Goal: Task Accomplishment & Management: Manage account settings

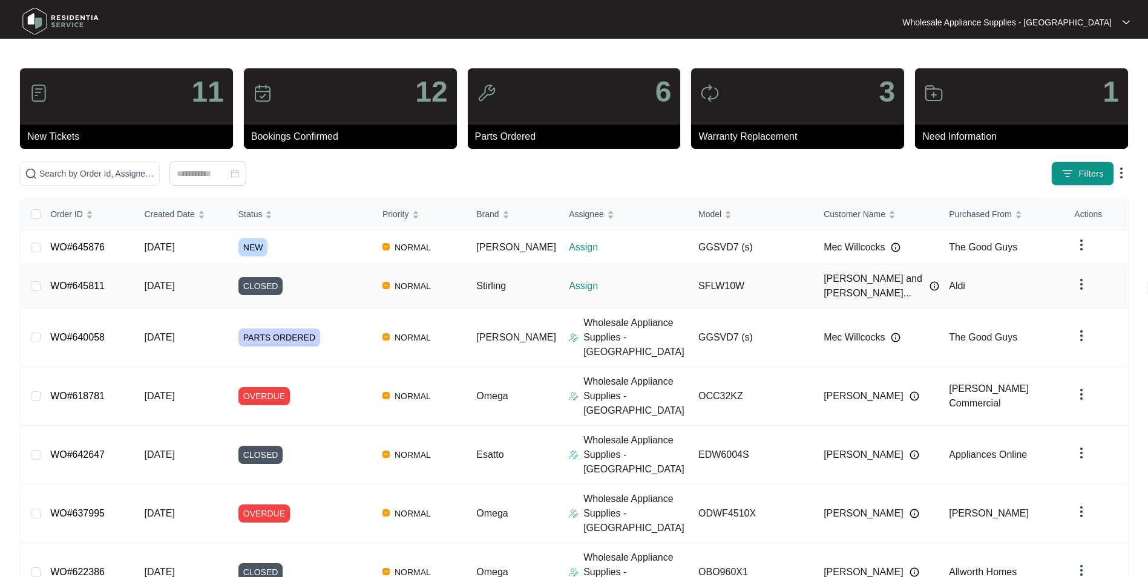
click at [170, 283] on span "[DATE]" at bounding box center [159, 286] width 30 height 10
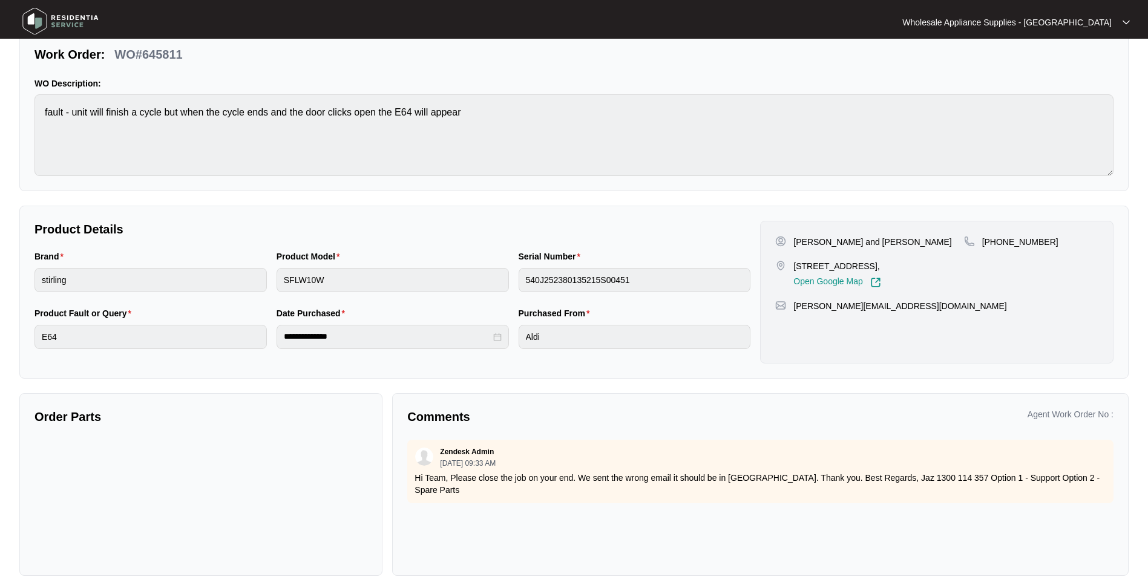
scroll to position [96, 0]
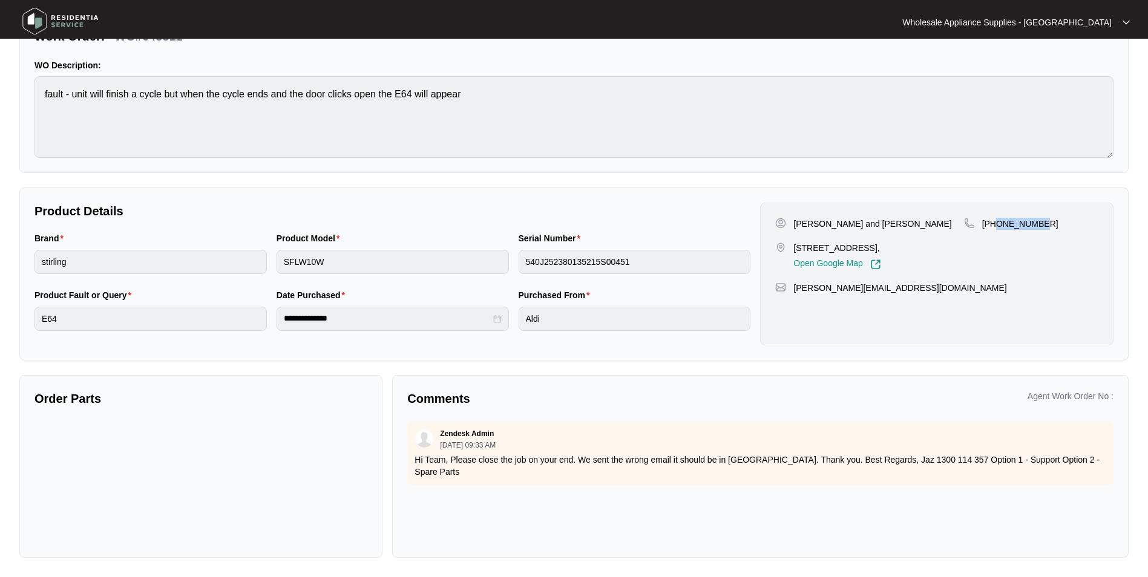
drag, startPoint x: 1039, startPoint y: 226, endPoint x: 998, endPoint y: 229, distance: 41.9
click at [998, 229] on div "+61412891346" at bounding box center [1031, 224] width 134 height 12
copy p "412891346"
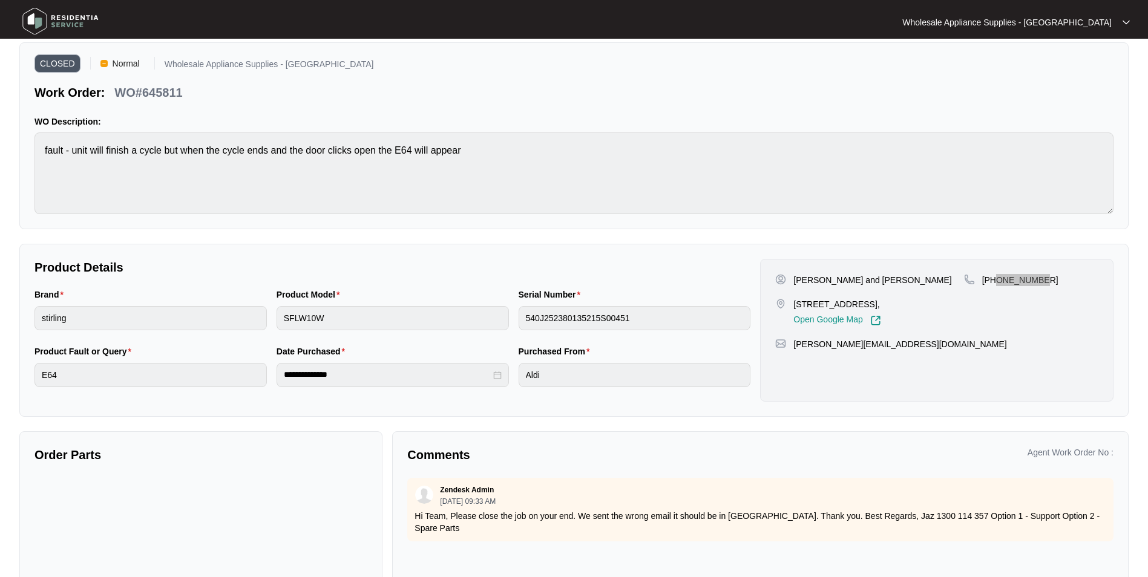
scroll to position [0, 0]
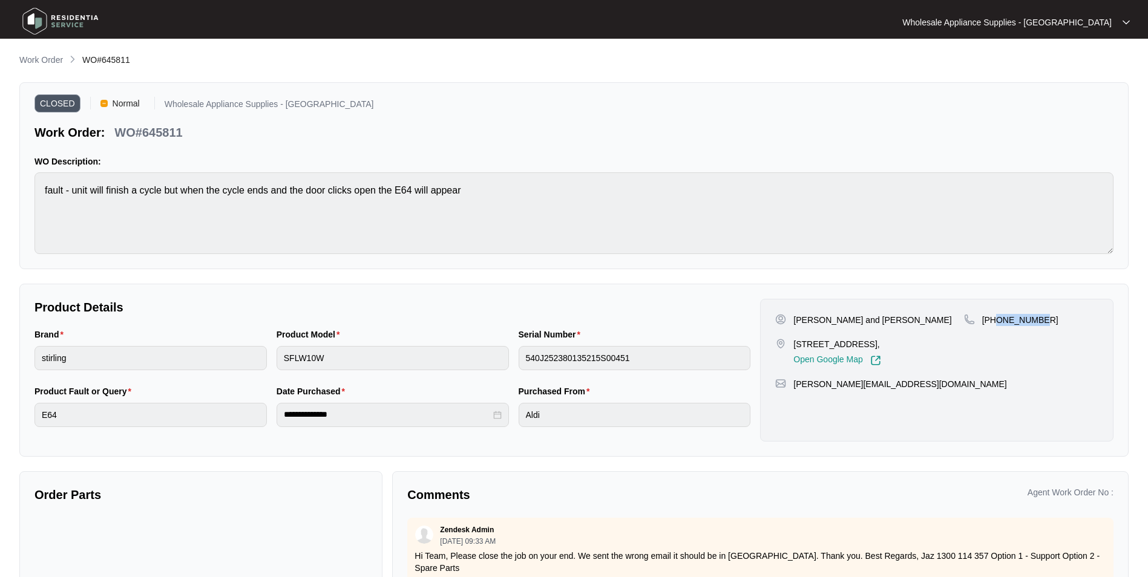
click at [57, 19] on img at bounding box center [60, 21] width 85 height 36
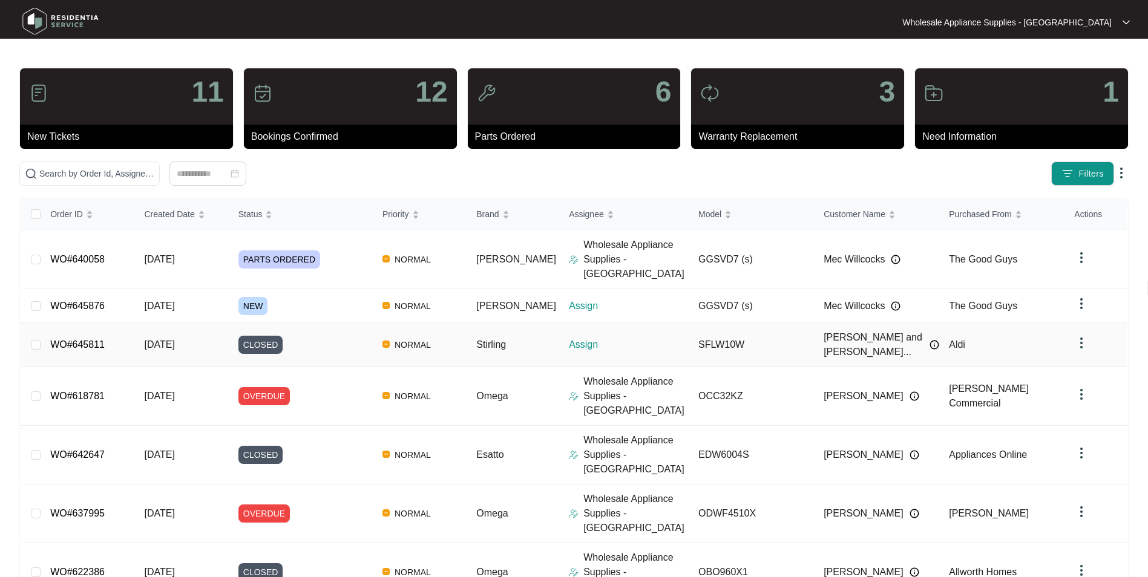
click at [165, 339] on span "[DATE]" at bounding box center [159, 344] width 30 height 10
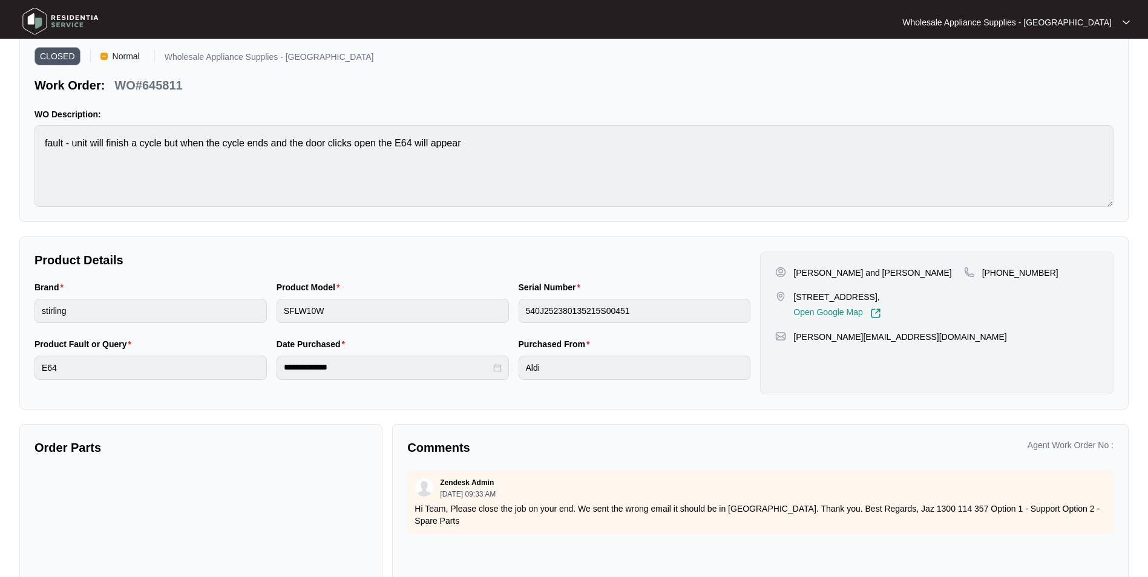
scroll to position [96, 0]
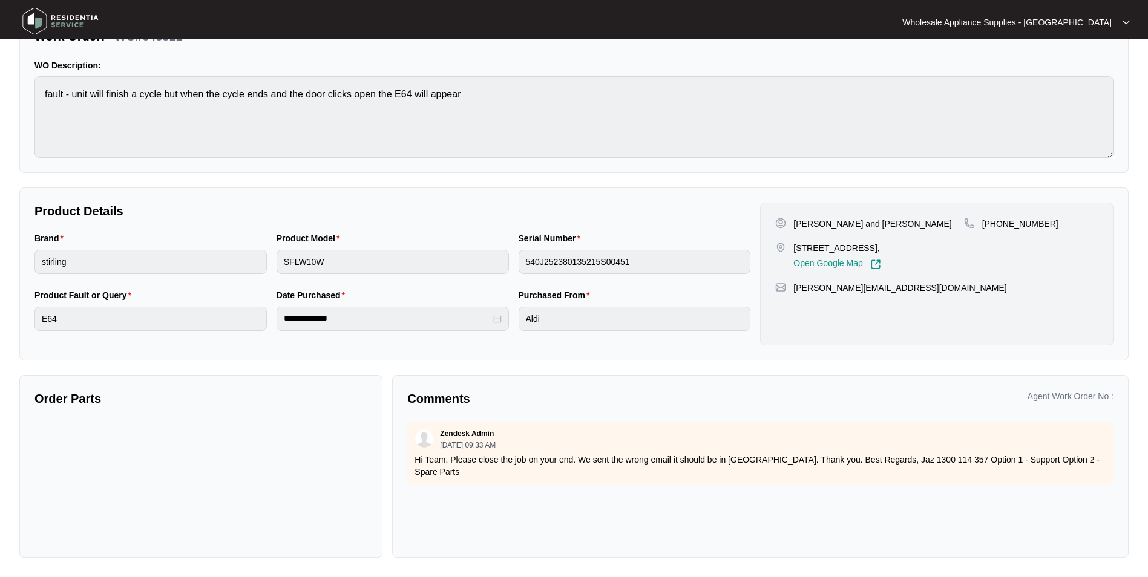
click at [47, 19] on img at bounding box center [60, 21] width 85 height 36
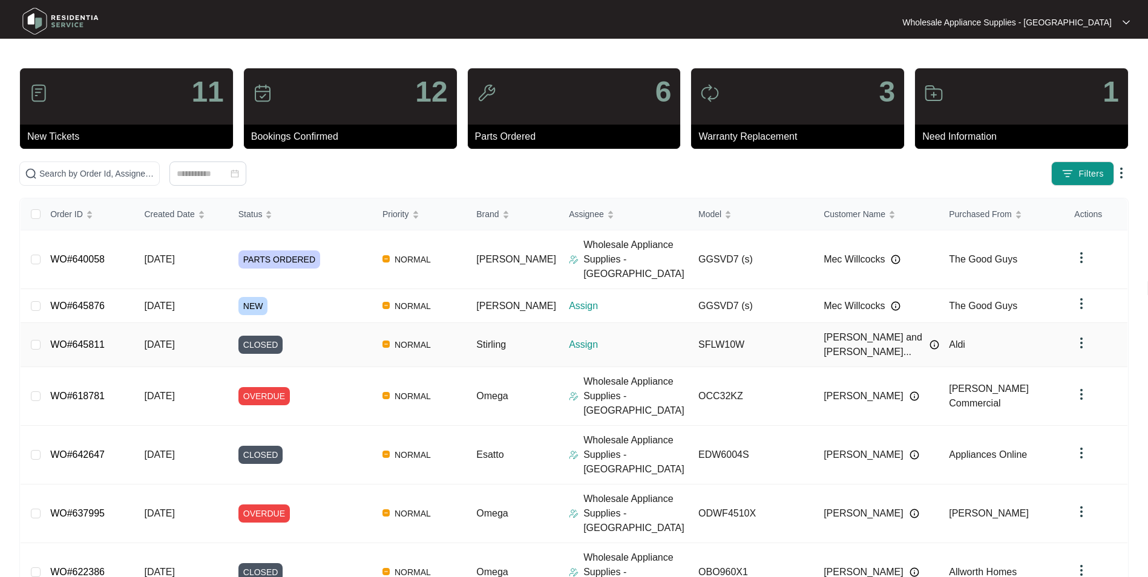
click at [174, 339] on span "[DATE]" at bounding box center [159, 344] width 30 height 10
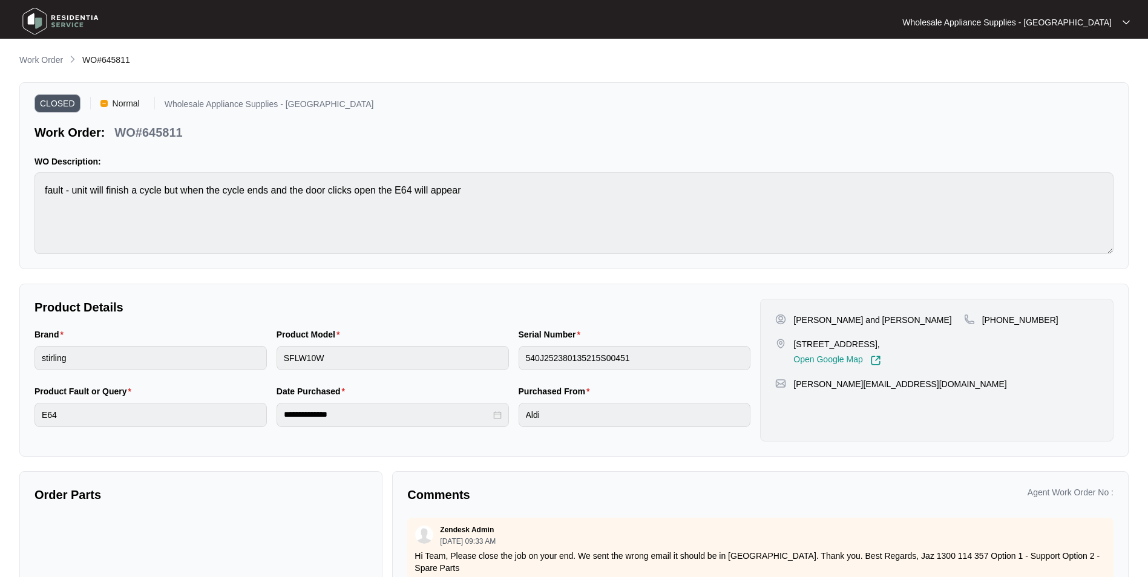
click at [66, 19] on img at bounding box center [60, 21] width 85 height 36
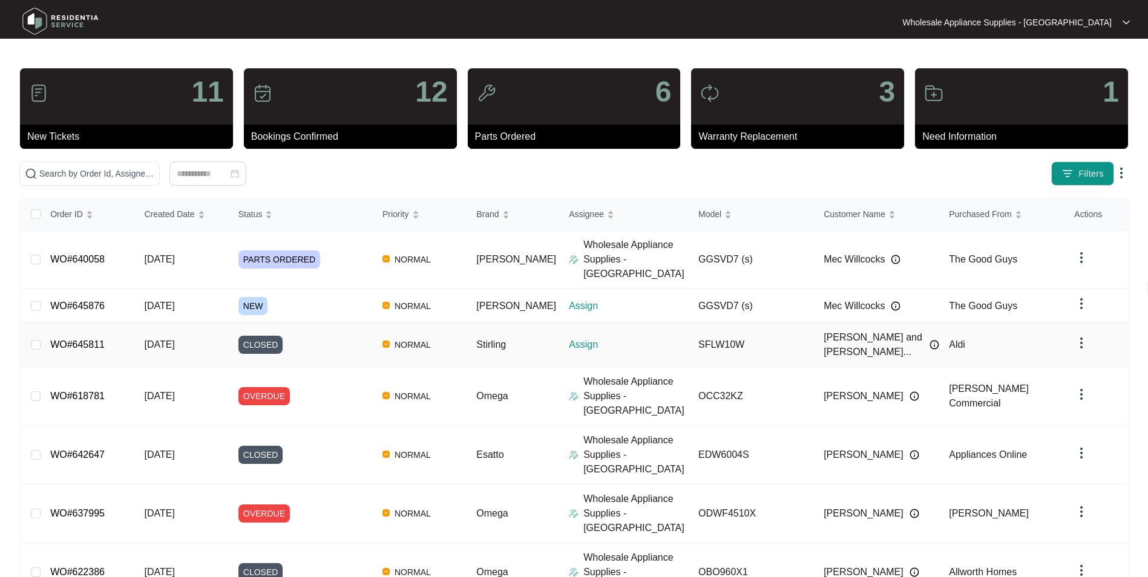
click at [166, 322] on div "Order ID Created Date Status Priority Brand Assignee Model Customer Name Purcha…" at bounding box center [574, 490] width 1106 height 584
click at [165, 339] on span "[DATE]" at bounding box center [159, 344] width 30 height 10
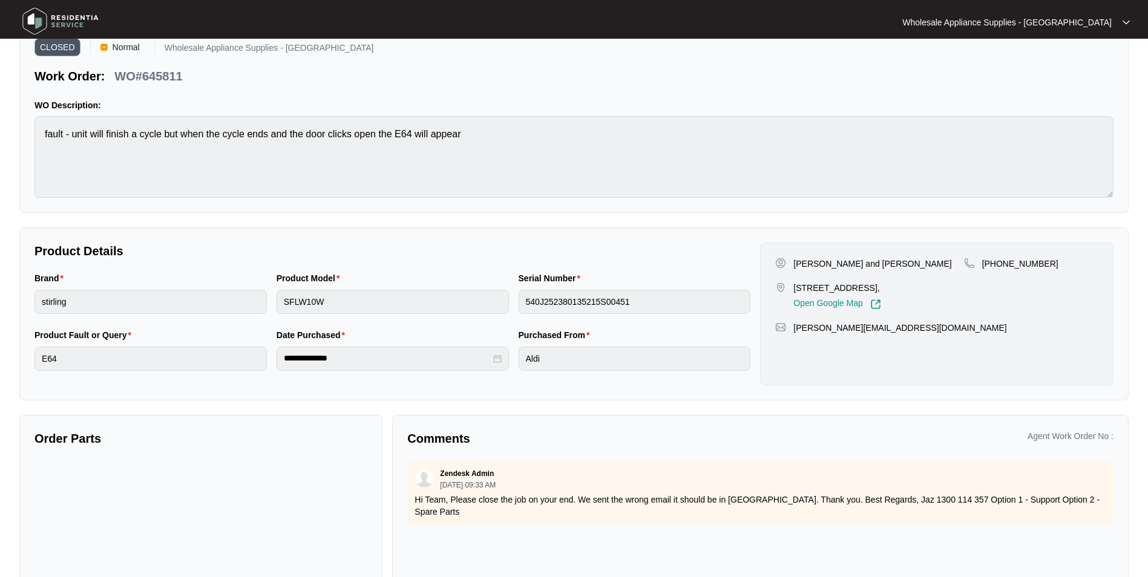
scroll to position [96, 0]
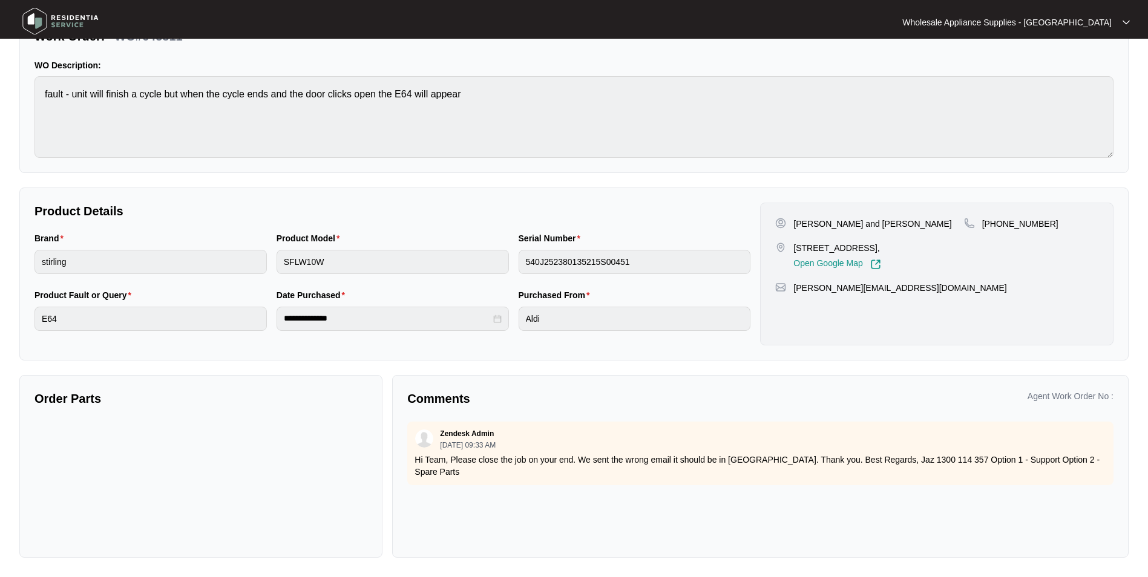
click at [533, 516] on div "Zendesk Admin 09/29/2025 at 09:33 AM Hi Team, Please close the job on your end.…" at bounding box center [760, 482] width 706 height 121
drag, startPoint x: 685, startPoint y: 379, endPoint x: 679, endPoint y: 379, distance: 6.7
click at [682, 379] on div "Comments Agent Work Order No : Zendesk Admin 09/29/2025 at 09:33 AM Hi Team, Pl…" at bounding box center [760, 466] width 736 height 183
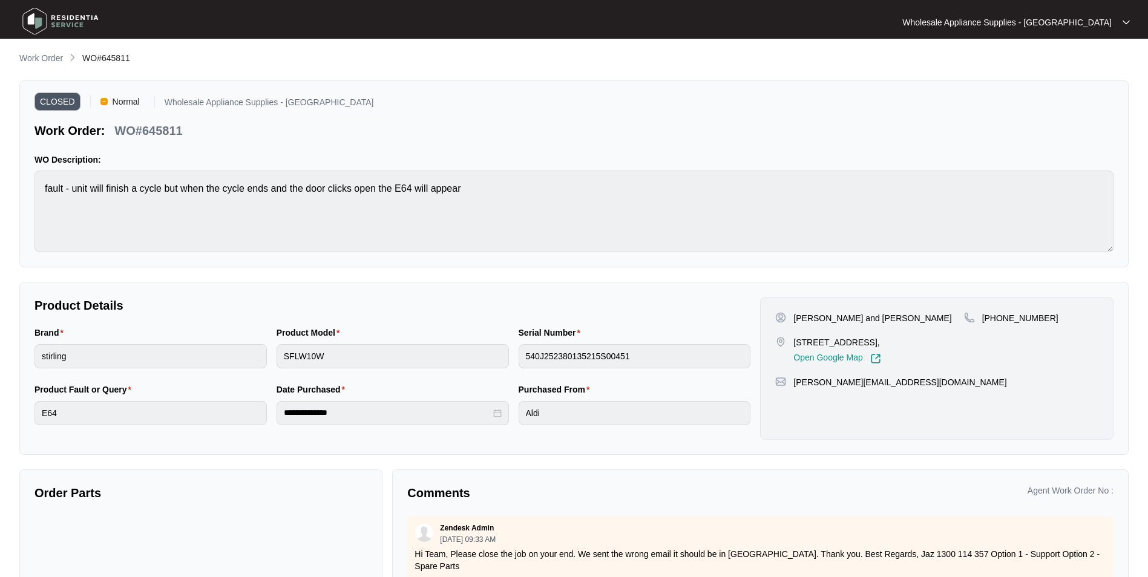
scroll to position [0, 0]
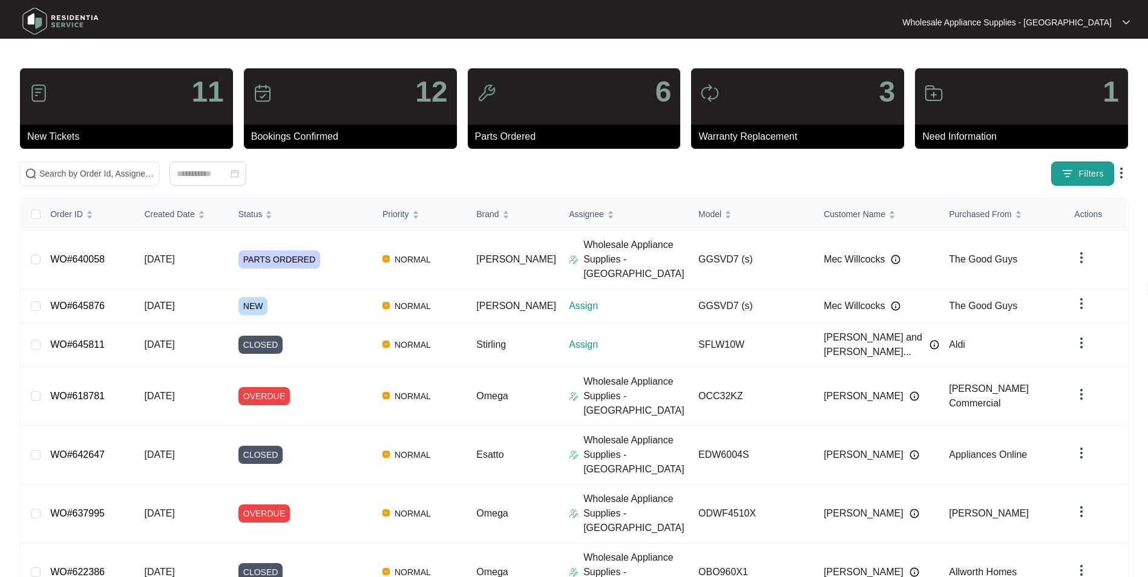
click at [1073, 168] on img "button" at bounding box center [1067, 174] width 12 height 12
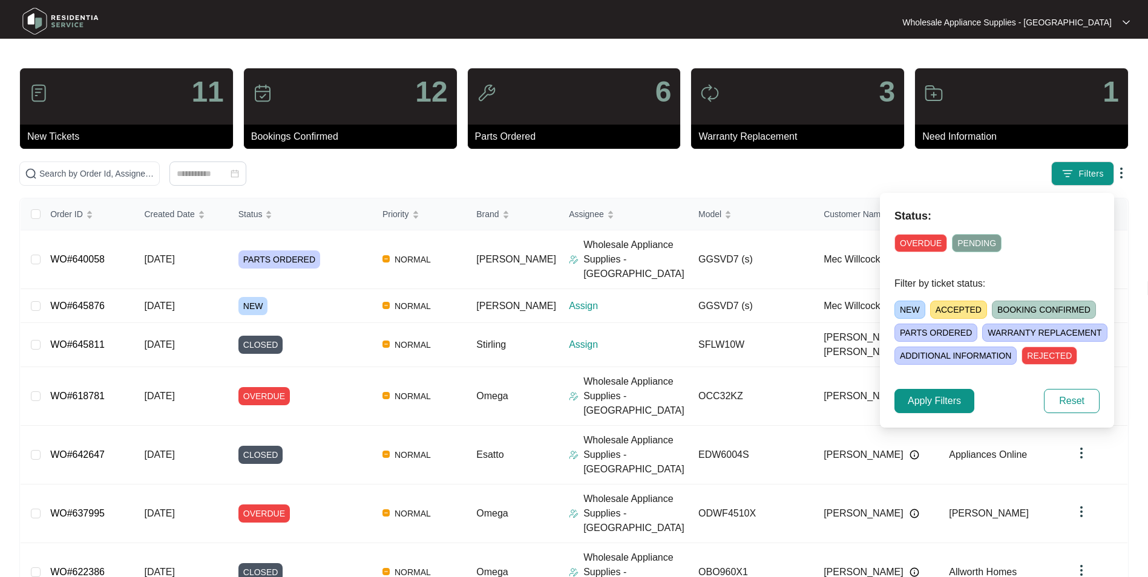
drag, startPoint x: 910, startPoint y: 300, endPoint x: 908, endPoint y: 309, distance: 9.4
click at [910, 299] on div "NEW ACCEPTED BOOKING CONFIRMED PARTS ORDERED WARRANTY REPLACEMENT ADDITIONAL IN…" at bounding box center [1011, 330] width 234 height 69
click at [910, 304] on span "NEW" at bounding box center [909, 310] width 31 height 18
click at [916, 403] on span "Apply Filters" at bounding box center [933, 401] width 53 height 15
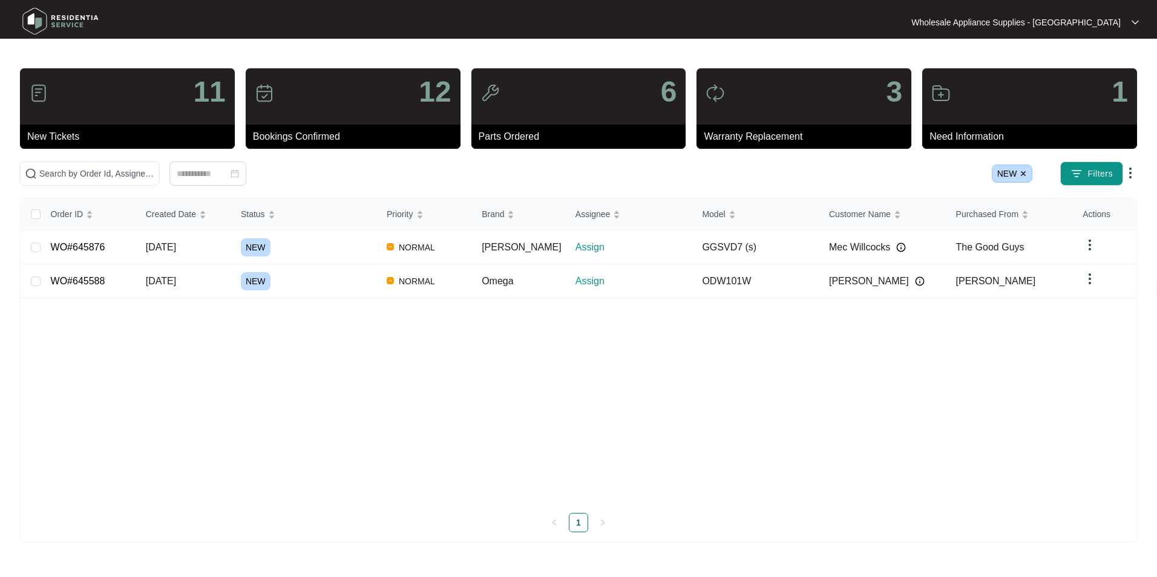
click at [64, 23] on img at bounding box center [60, 21] width 85 height 36
click at [64, 22] on img at bounding box center [60, 21] width 85 height 36
click at [69, 23] on img at bounding box center [60, 21] width 85 height 36
click at [46, 22] on img at bounding box center [60, 21] width 85 height 36
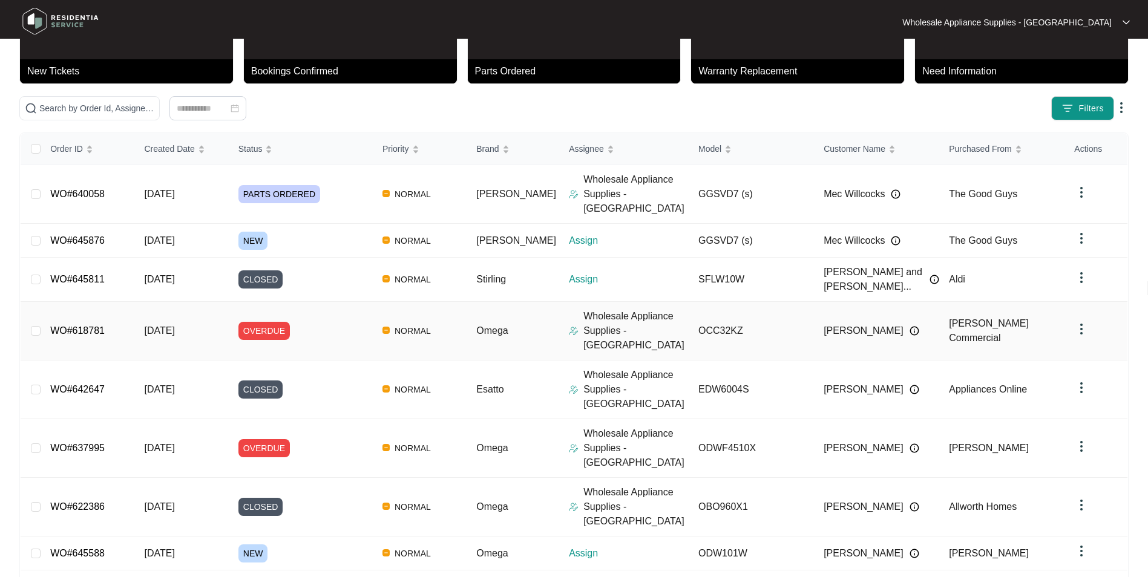
scroll to position [121, 0]
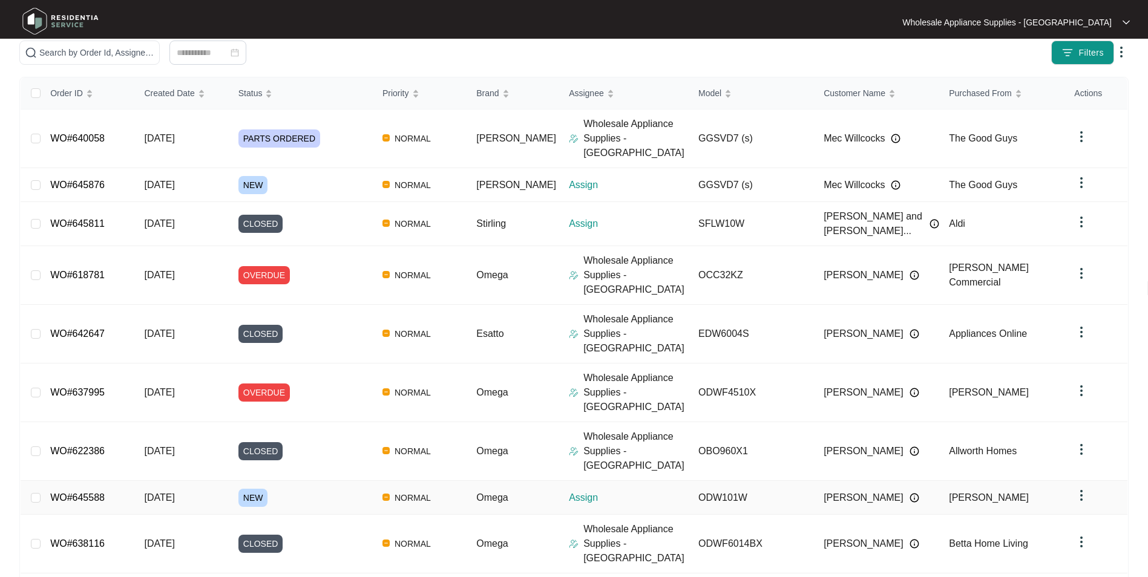
click at [268, 489] on span "NEW" at bounding box center [253, 498] width 30 height 18
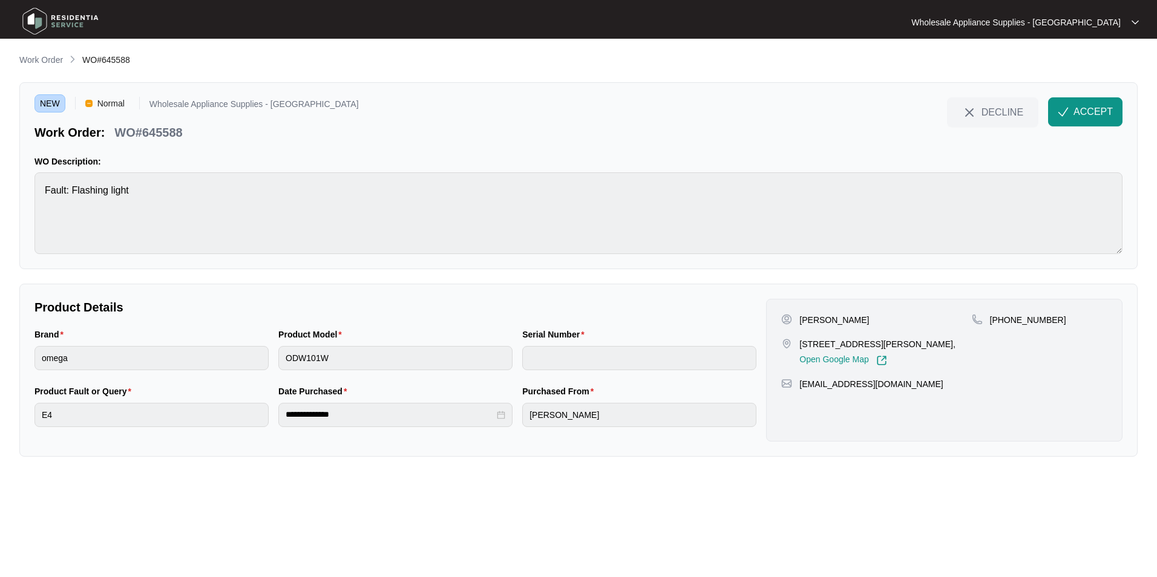
drag, startPoint x: 77, startPoint y: 18, endPoint x: 70, endPoint y: 27, distance: 11.2
click at [76, 18] on img at bounding box center [60, 21] width 85 height 36
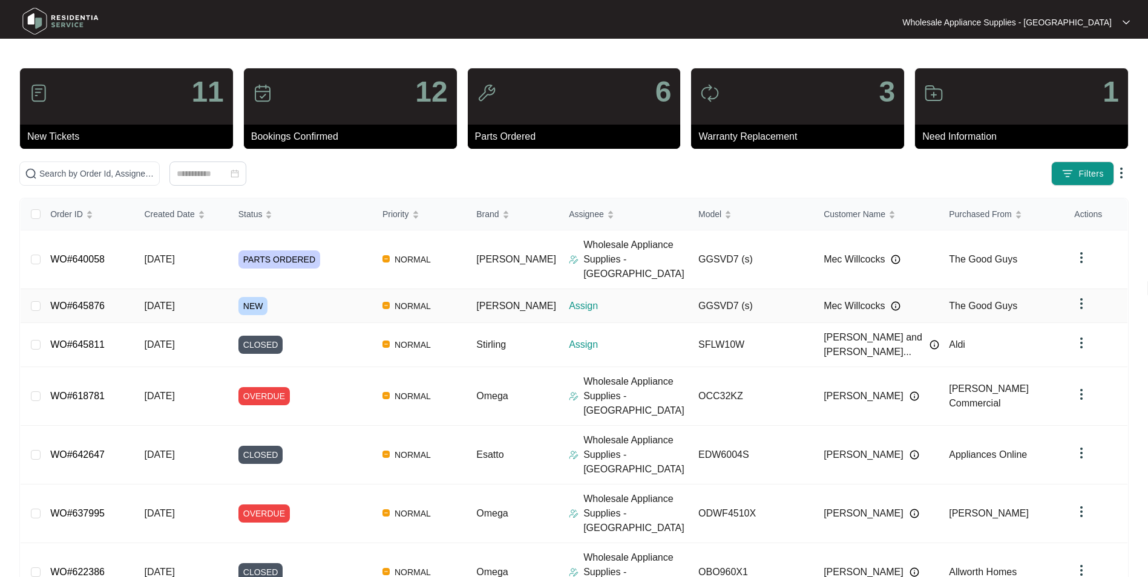
click at [178, 289] on td "[DATE]" at bounding box center [181, 306] width 94 height 34
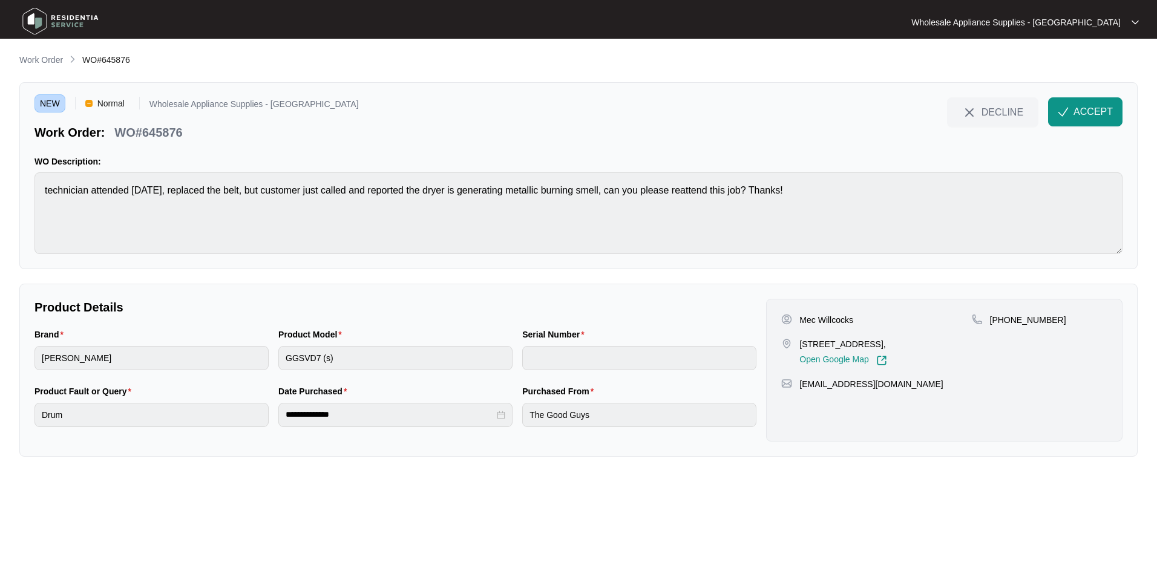
click at [46, 21] on img at bounding box center [60, 21] width 85 height 36
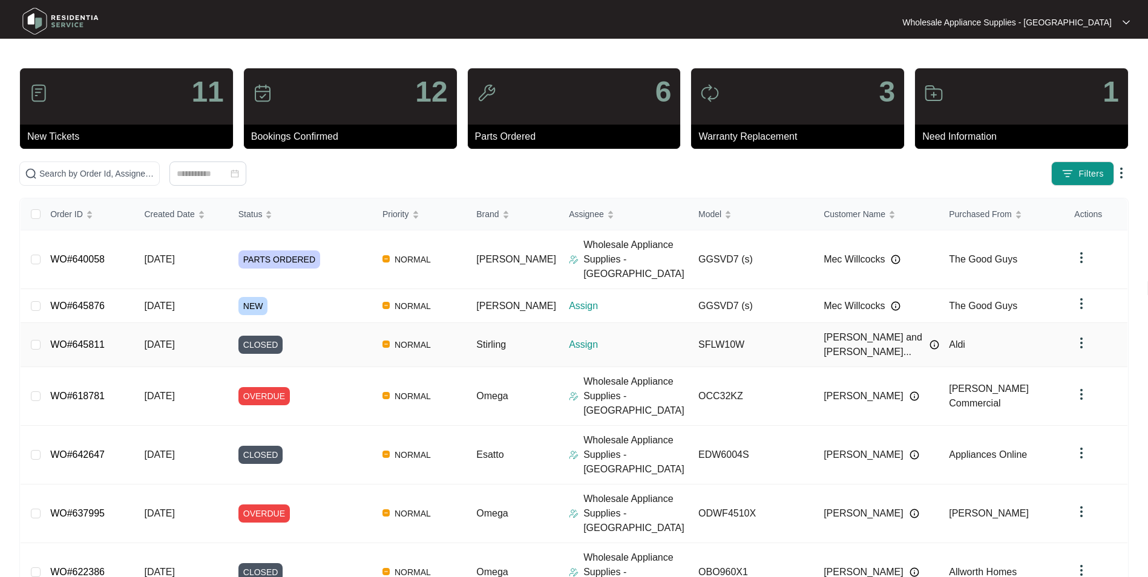
click at [174, 339] on span "[DATE]" at bounding box center [159, 344] width 30 height 10
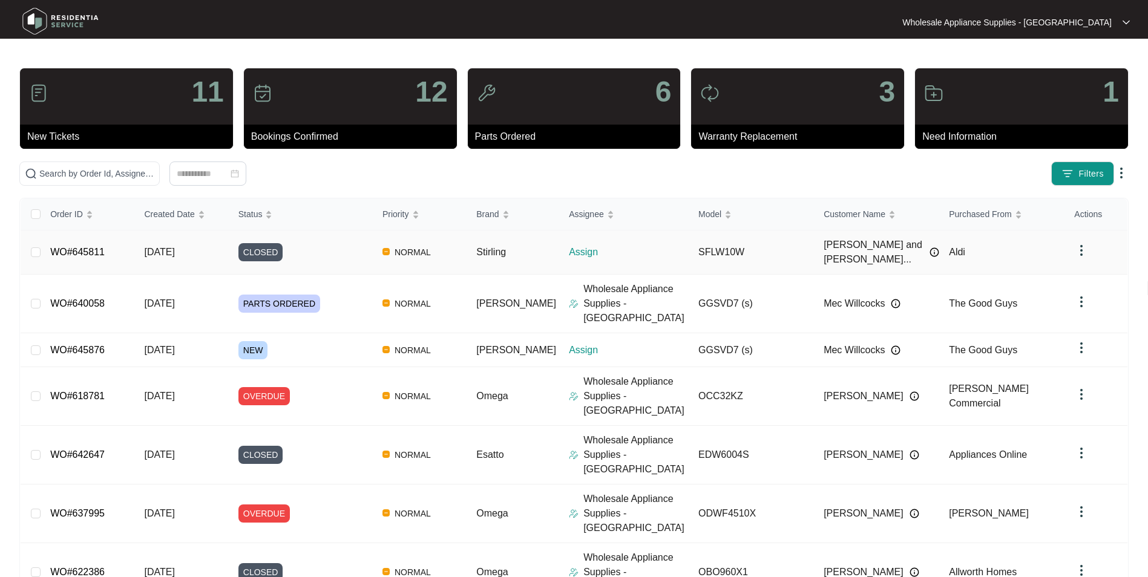
click at [169, 247] on span "[DATE]" at bounding box center [159, 252] width 30 height 10
click at [174, 249] on span "[DATE]" at bounding box center [159, 252] width 30 height 10
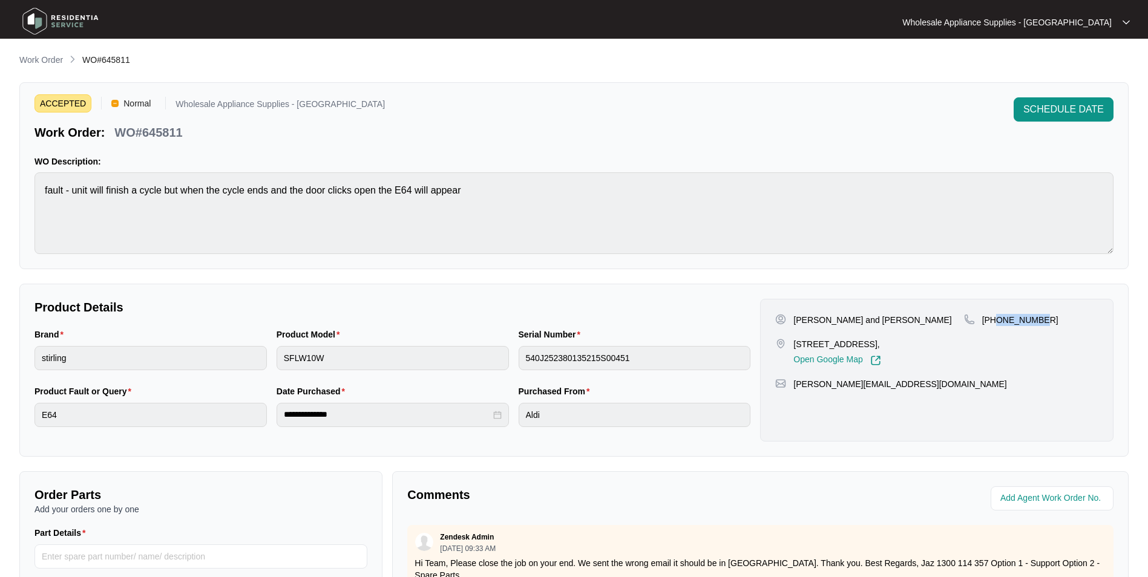
drag, startPoint x: 1041, startPoint y: 318, endPoint x: 997, endPoint y: 322, distance: 44.3
click at [997, 322] on div "[PHONE_NUMBER]" at bounding box center [1031, 320] width 134 height 12
copy p "412891346"
click at [855, 322] on p "[PERSON_NAME] and [PERSON_NAME]" at bounding box center [872, 320] width 158 height 12
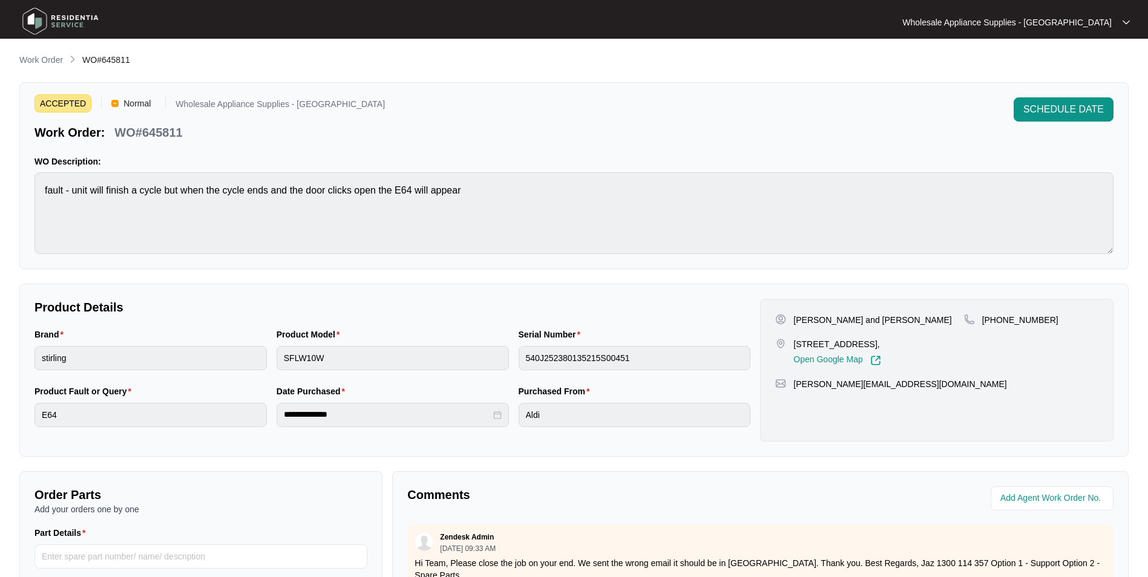
drag, startPoint x: 855, startPoint y: 322, endPoint x: 884, endPoint y: 318, distance: 28.8
click at [884, 318] on p "[PERSON_NAME] and [PERSON_NAME]" at bounding box center [872, 320] width 158 height 12
copy p "[PERSON_NAME]"
drag, startPoint x: 878, startPoint y: 344, endPoint x: 790, endPoint y: 345, distance: 87.7
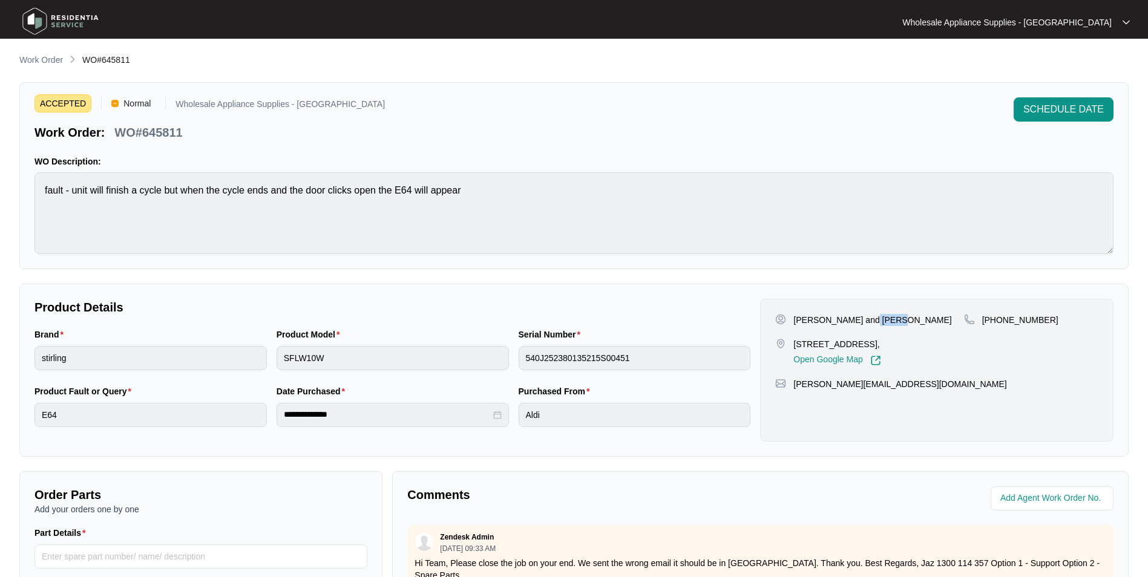
click at [790, 345] on div "115 Woodview Avenue Lisarow NSW 2250, Open Google Map" at bounding box center [869, 352] width 188 height 28
copy p "115 Woodview Avenue"
drag, startPoint x: 900, startPoint y: 387, endPoint x: 794, endPoint y: 389, distance: 105.9
click at [794, 389] on div "a.tasker@optusnet.com.au" at bounding box center [936, 384] width 323 height 12
copy p "a.tasker@optusnet.com.au"
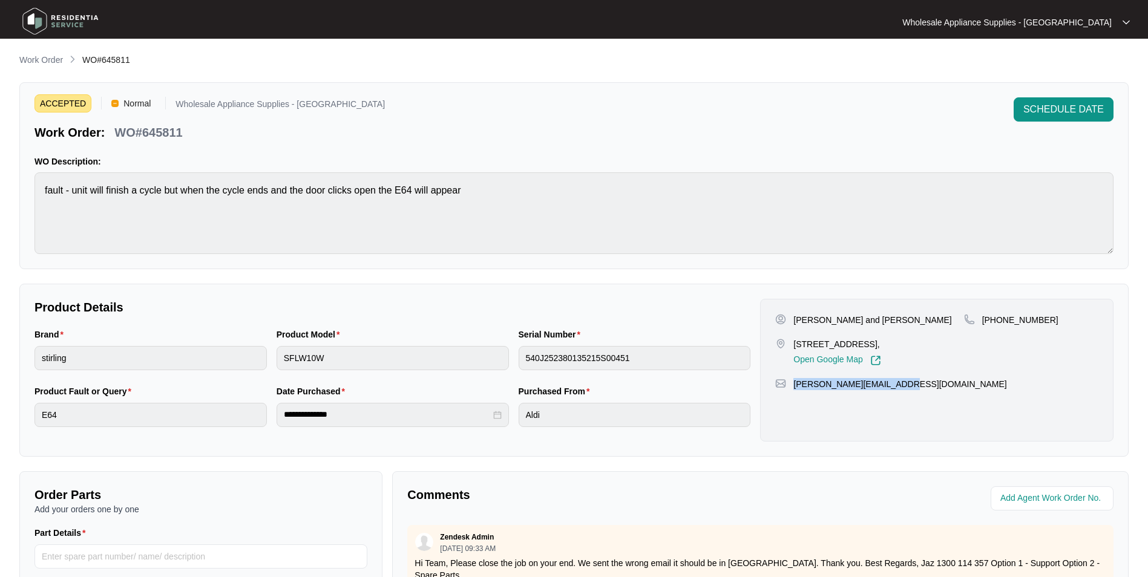
click at [158, 137] on p "WO#645811" at bounding box center [148, 132] width 68 height 17
click at [160, 137] on p "WO#645811" at bounding box center [148, 132] width 68 height 17
click at [168, 128] on p "WO#645811" at bounding box center [148, 132] width 68 height 17
copy p "645811"
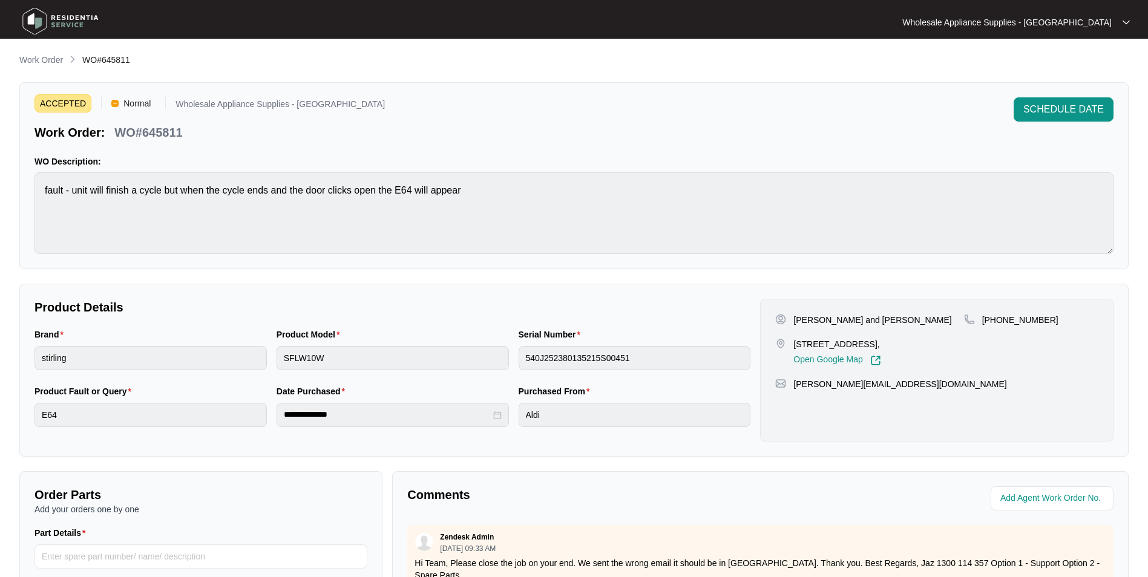
click at [270, 368] on div "Brand stirling Product Model SFLW10W Serial Number 540J252380135215S00451" at bounding box center [392, 356] width 725 height 57
click at [448, 369] on div "Brand stirling Product Model SFLW10W Serial Number 540J252380135215S00451" at bounding box center [392, 356] width 725 height 57
click at [262, 419] on div "**********" at bounding box center [392, 413] width 725 height 57
click at [1048, 109] on span "SCHEDULE DATE" at bounding box center [1063, 109] width 80 height 15
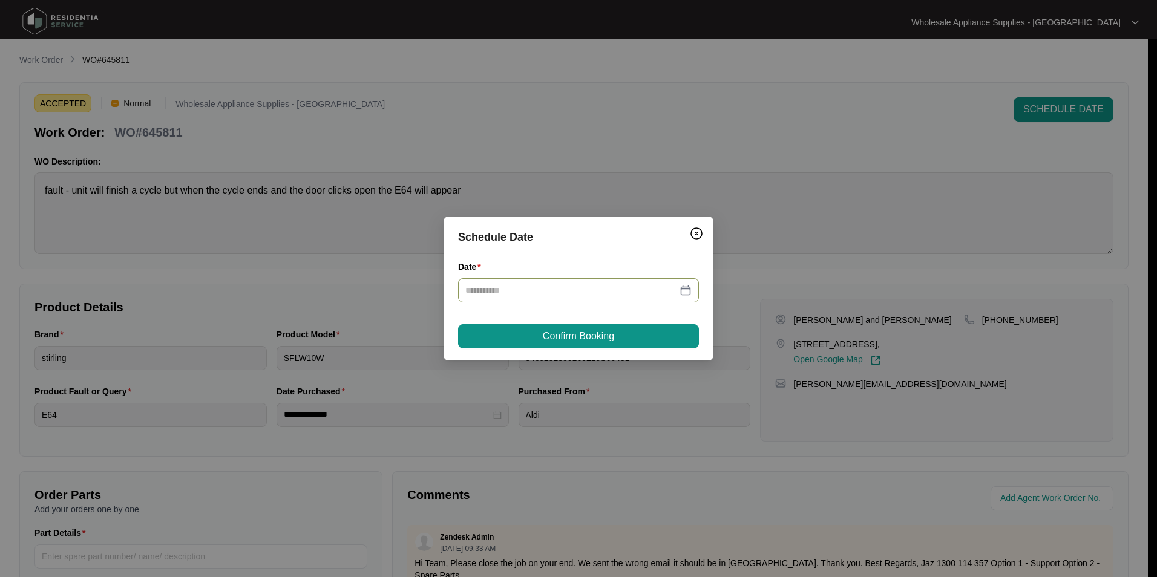
click at [682, 289] on div at bounding box center [578, 290] width 226 height 13
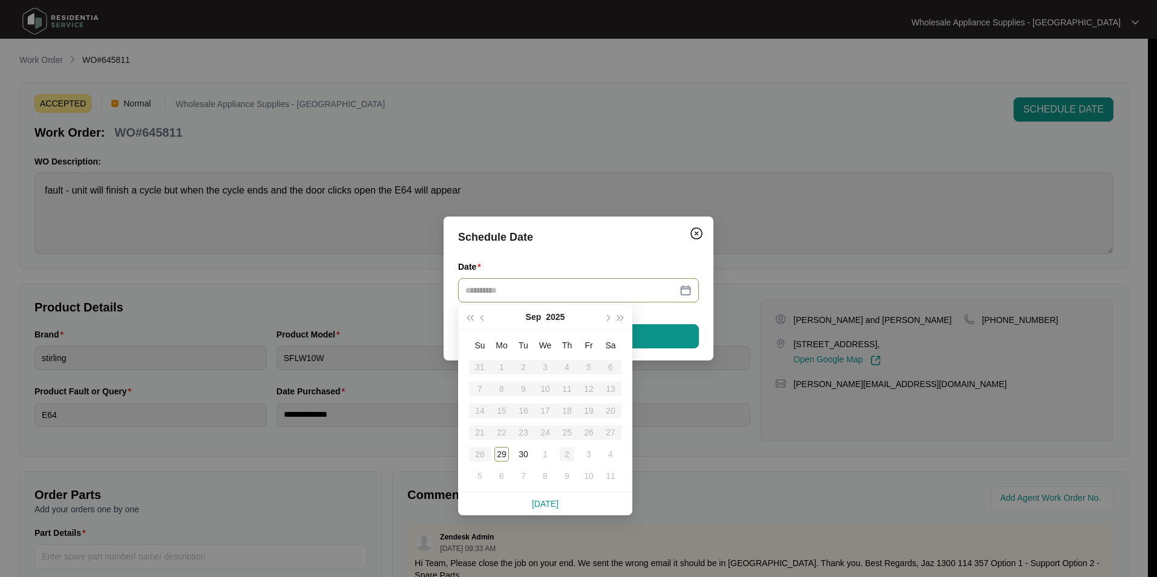
type input "**********"
click at [564, 457] on div "2" at bounding box center [567, 454] width 15 height 15
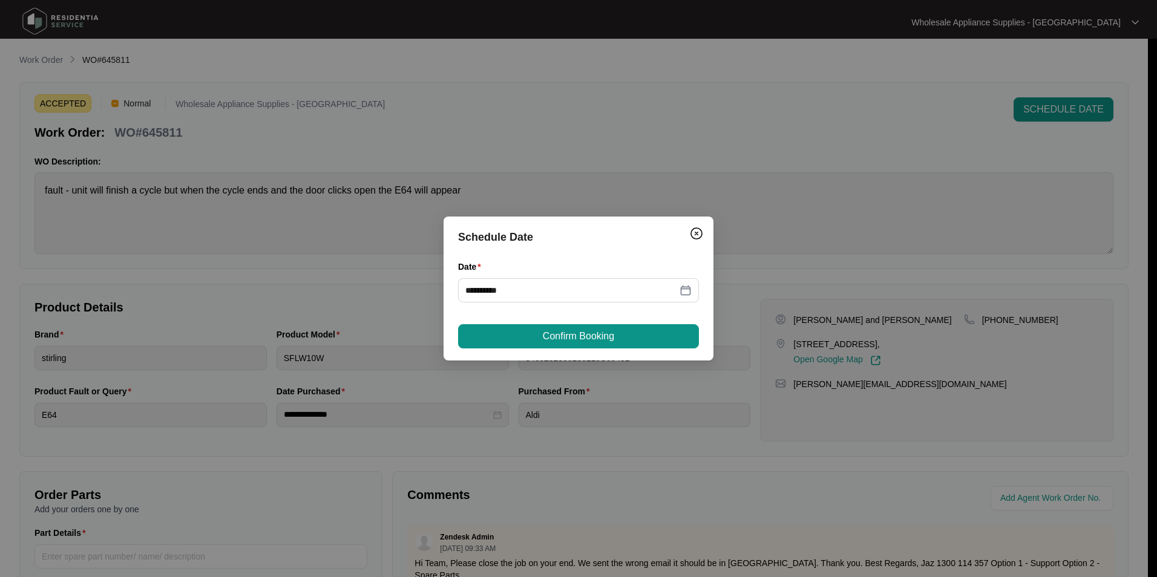
drag, startPoint x: 588, startPoint y: 341, endPoint x: 587, endPoint y: 348, distance: 8.0
click at [589, 341] on span "Confirm Booking" at bounding box center [578, 336] width 71 height 15
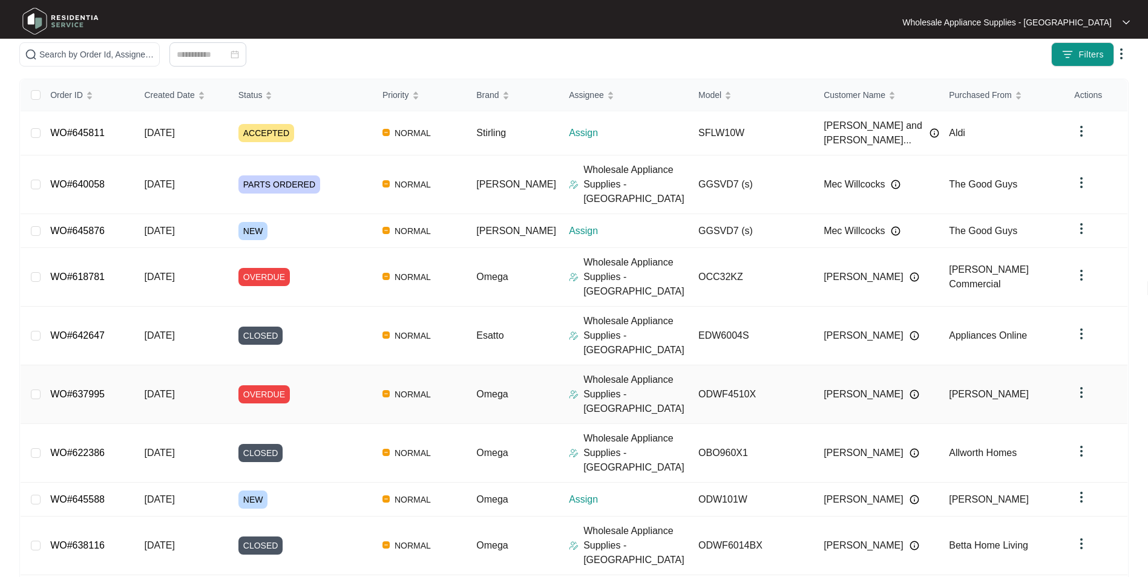
scroll to position [121, 0]
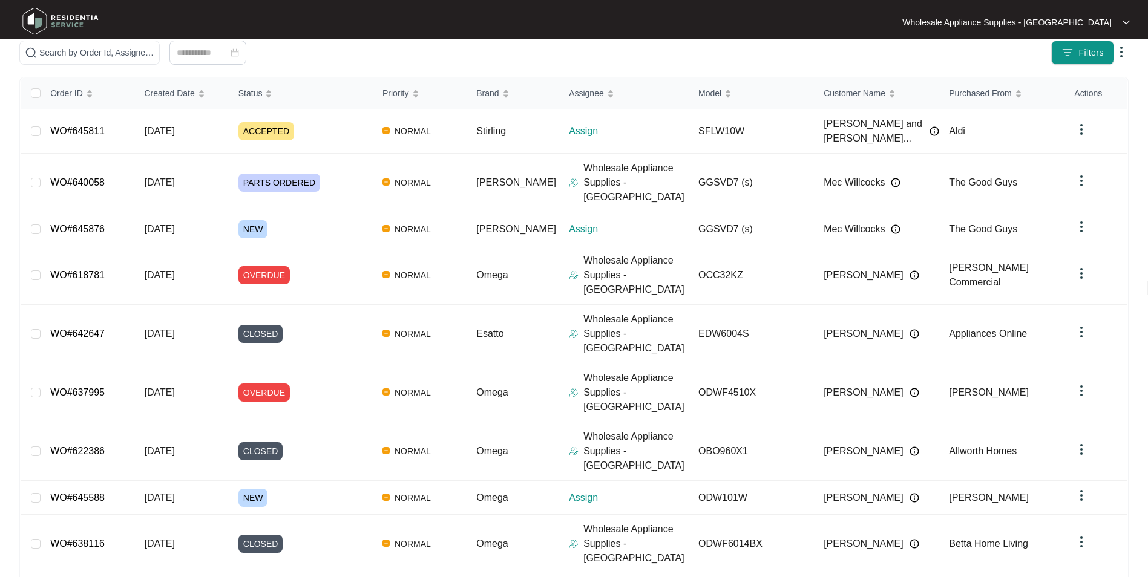
drag, startPoint x: 562, startPoint y: 539, endPoint x: 556, endPoint y: 542, distance: 6.8
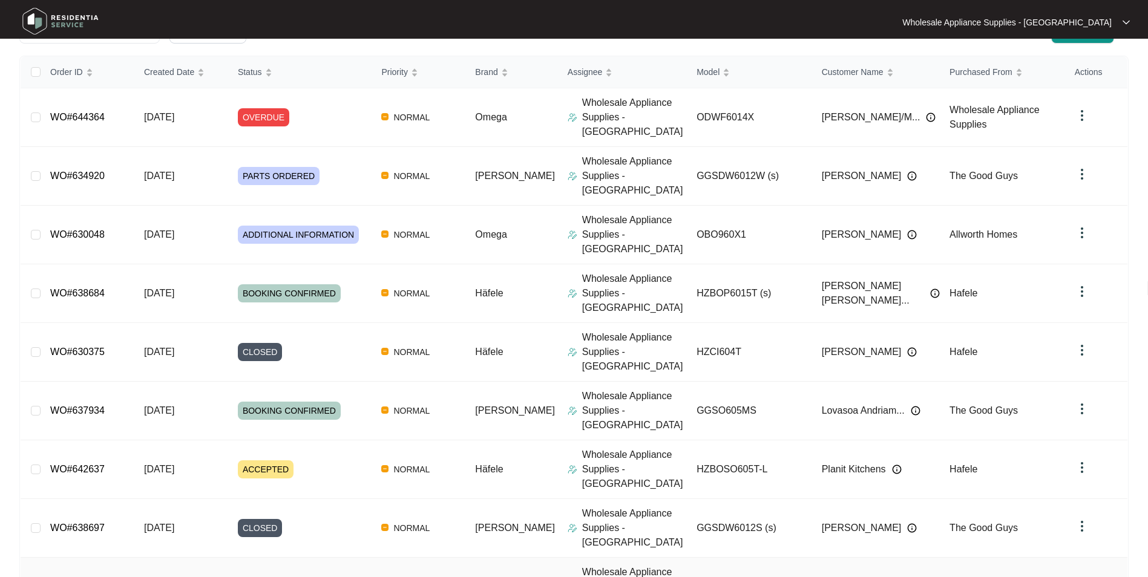
scroll to position [154, 0]
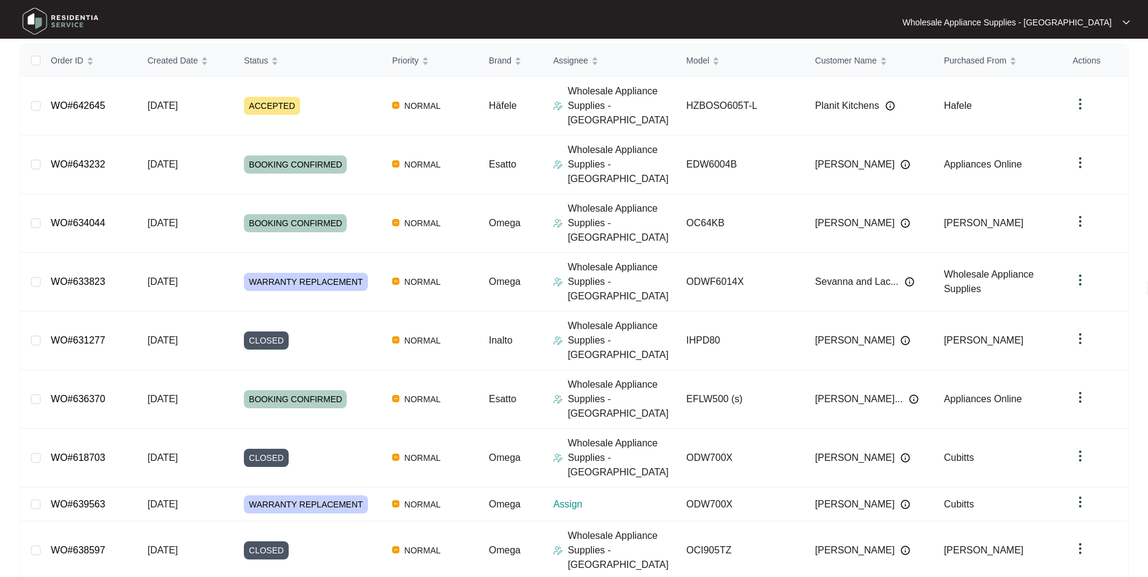
scroll to position [143, 0]
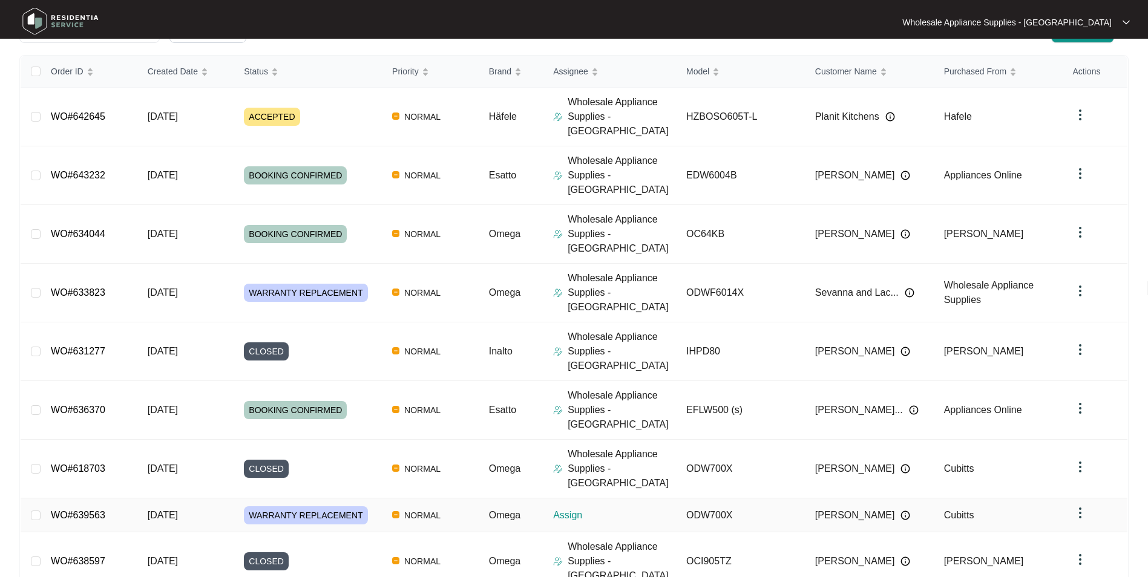
click at [178, 510] on span "[DATE]" at bounding box center [163, 515] width 30 height 10
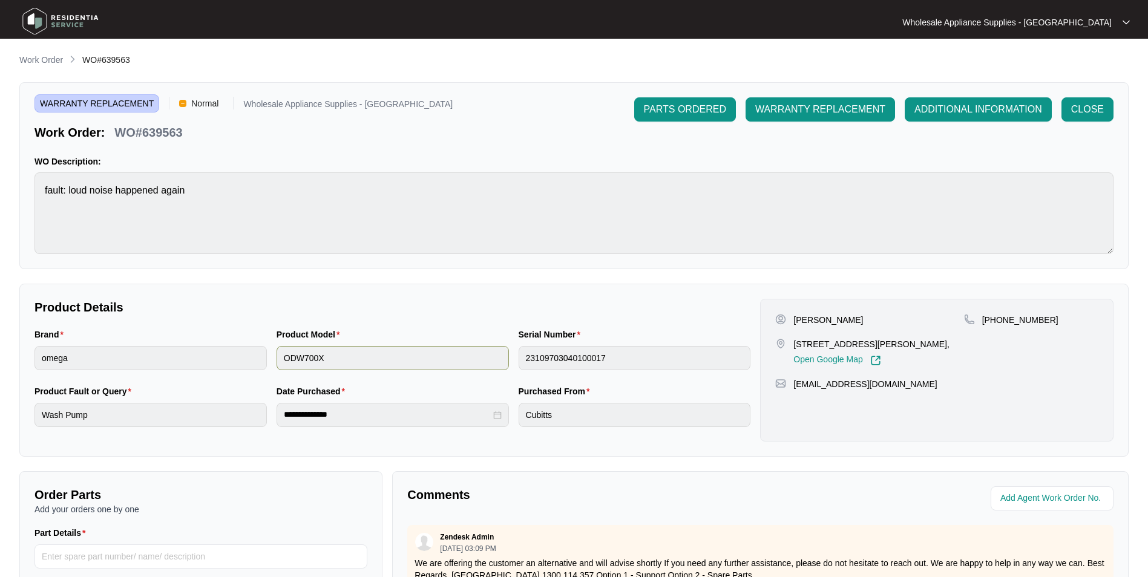
click at [385, 361] on div "Brand omega Product Model ODW700X Serial Number 23109703040100017" at bounding box center [392, 356] width 725 height 57
